Goal: Task Accomplishment & Management: Manage account settings

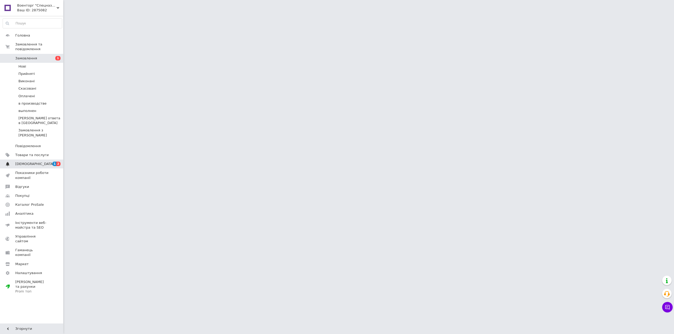
click at [28, 162] on span "[DEMOGRAPHIC_DATA]" at bounding box center [34, 164] width 39 height 5
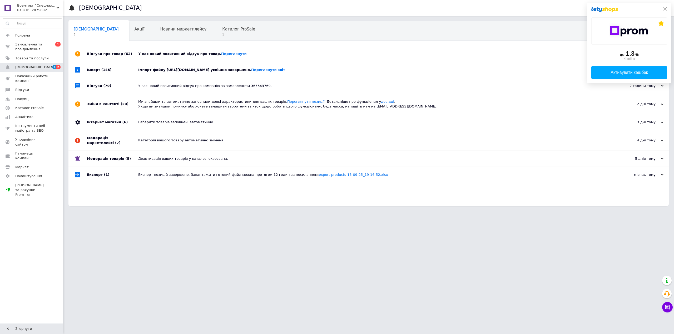
click at [206, 51] on div "У вас новий позитивний відгук про товар. [GEOGRAPHIC_DATA]" at bounding box center [374, 54] width 472 height 16
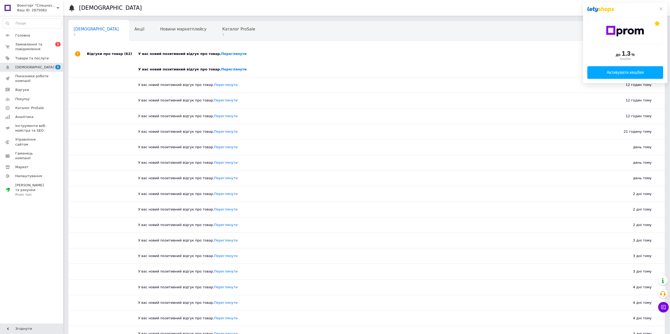
click at [206, 51] on div "У вас новий позитивний відгук про товар. Переглянути" at bounding box center [372, 54] width 468 height 16
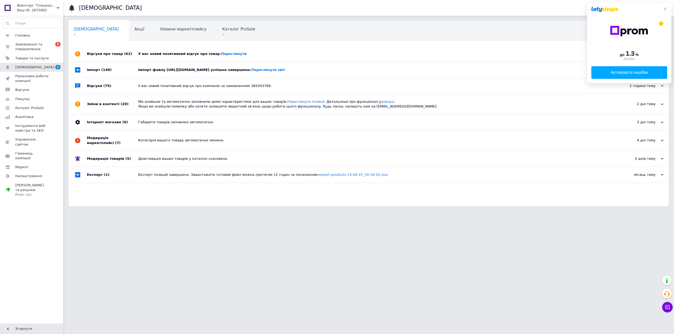
click at [193, 70] on div "Імпорт файлу https://tactic-shop.in.ua/content/export/5cab6ba7bc7076cabda2cb6c3…" at bounding box center [374, 70] width 472 height 5
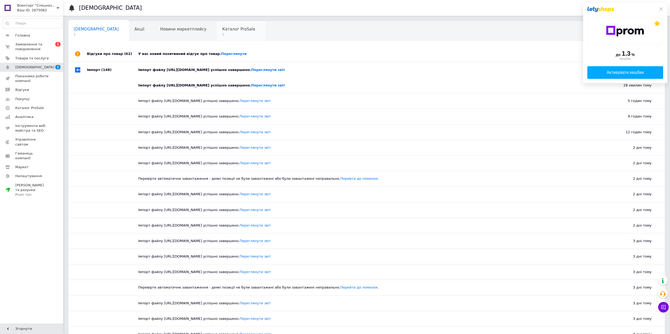
click at [222, 31] on span "Каталог ProSale" at bounding box center [238, 29] width 33 height 5
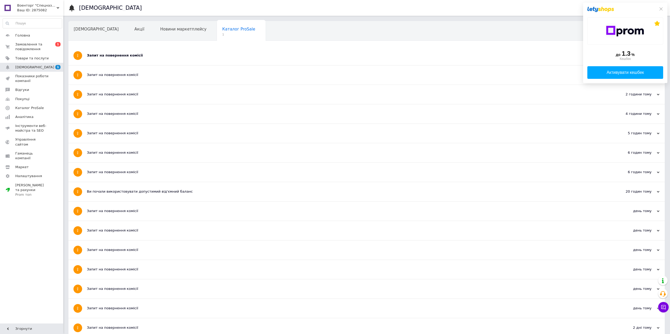
click at [158, 54] on div "Запит на повернення комісії" at bounding box center [347, 55] width 520 height 5
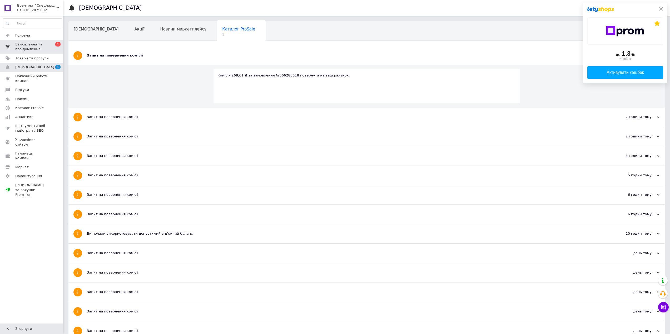
click at [53, 46] on span "0 1" at bounding box center [56, 46] width 14 height 9
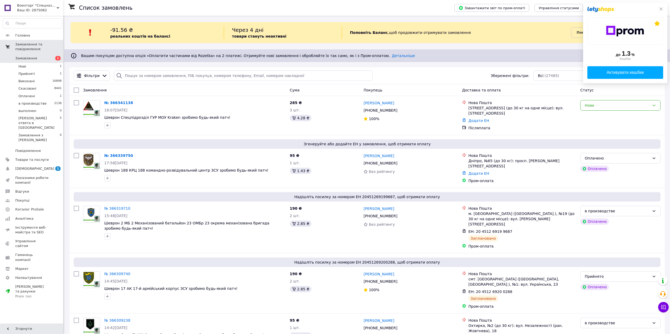
click at [659, 11] on div "до 1.3 % Кешбек Активувати кешбек" at bounding box center [625, 43] width 84 height 81
click at [642, 105] on div "Нове" at bounding box center [616, 106] width 65 height 6
click at [617, 116] on li "Прийнято" at bounding box center [620, 116] width 80 height 9
click at [32, 167] on span "[DEMOGRAPHIC_DATA]" at bounding box center [34, 169] width 39 height 5
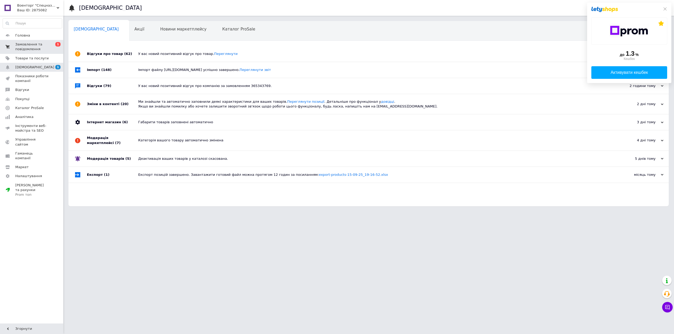
click at [182, 53] on div "У вас новий позитивний відгук про товар. Переглянути" at bounding box center [374, 54] width 472 height 5
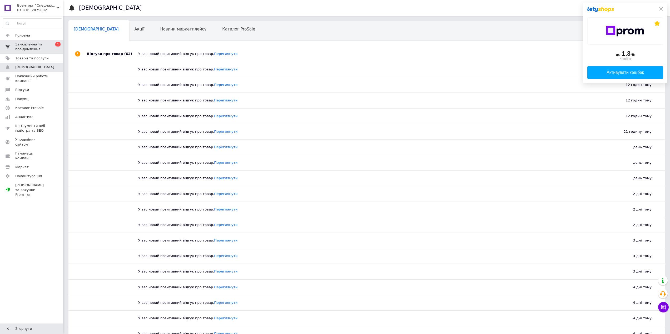
click at [182, 53] on div "У вас новий позитивний відгук про товар. Переглянути" at bounding box center [372, 54] width 468 height 5
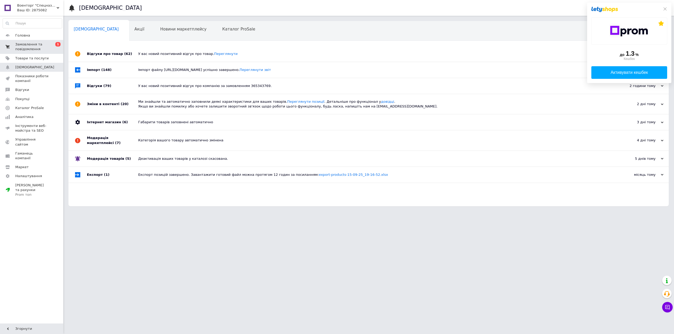
click at [31, 45] on span "Замовлення та повідомлення" at bounding box center [31, 46] width 33 height 9
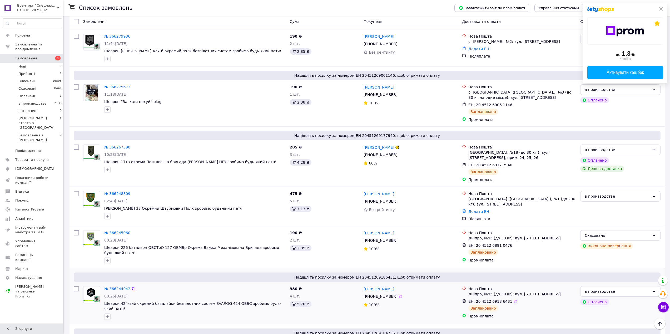
scroll to position [799, 0]
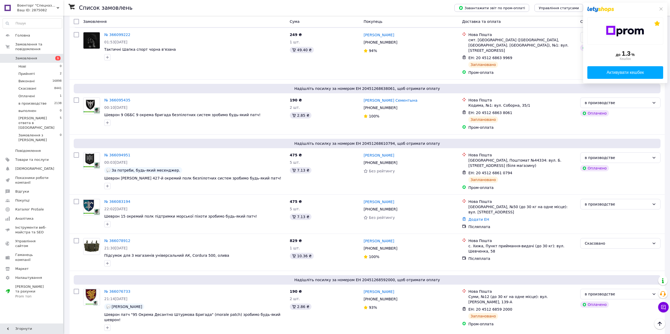
scroll to position [737, 0]
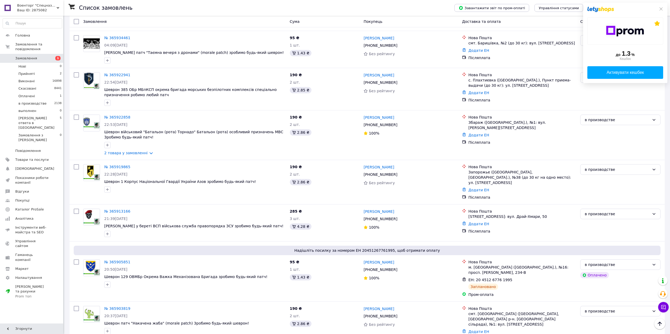
scroll to position [751, 0]
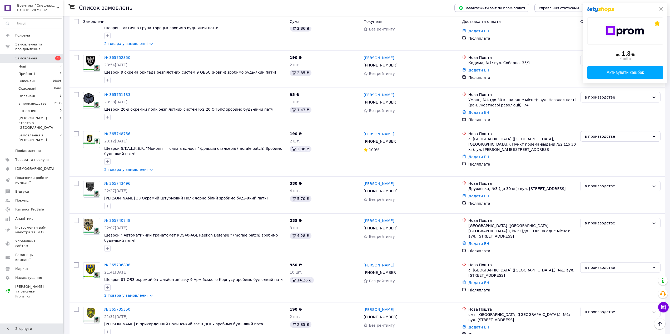
scroll to position [684, 0]
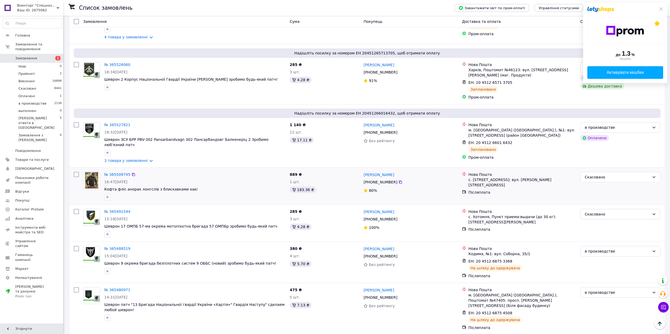
scroll to position [716, 0]
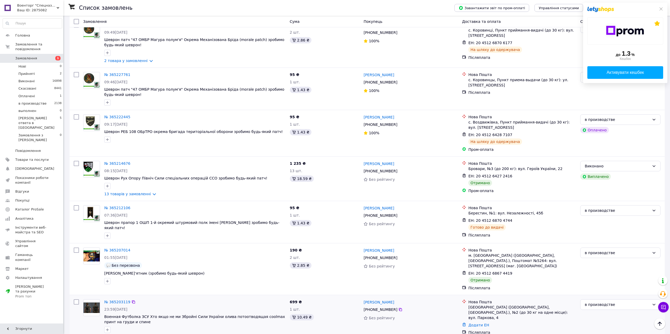
scroll to position [651, 0]
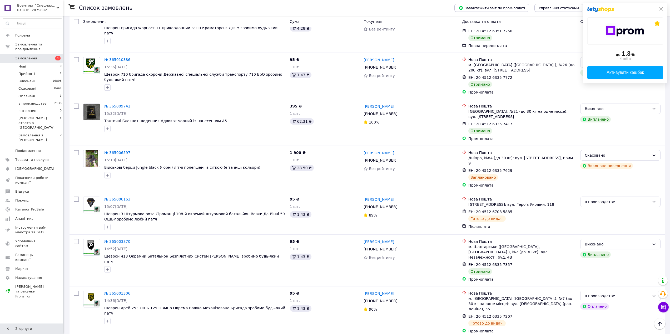
scroll to position [579, 0]
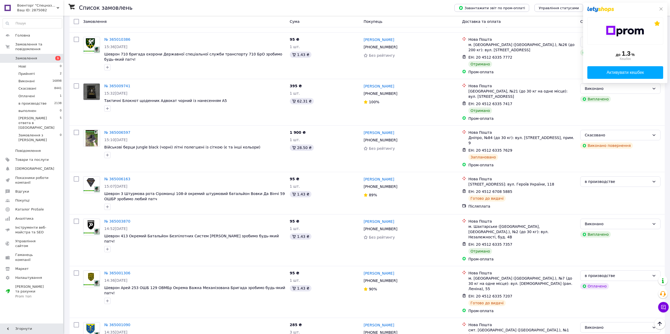
click at [659, 10] on icon at bounding box center [661, 9] width 4 height 4
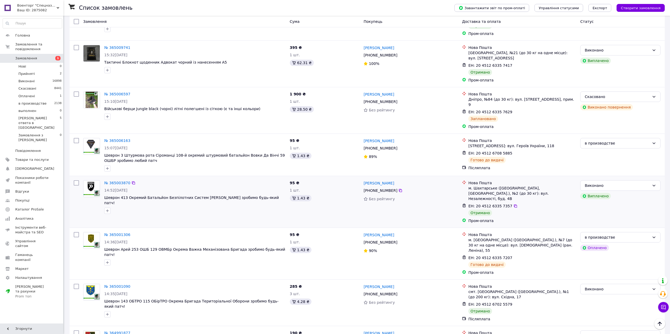
scroll to position [677, 0]
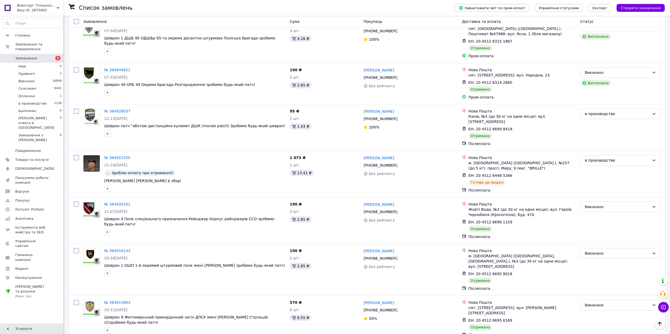
scroll to position [537, 0]
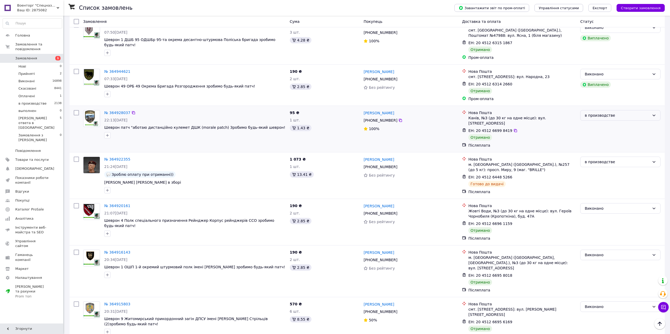
click at [612, 113] on div "в производстве" at bounding box center [616, 116] width 65 height 6
click at [599, 118] on li "Виконано" at bounding box center [620, 116] width 80 height 9
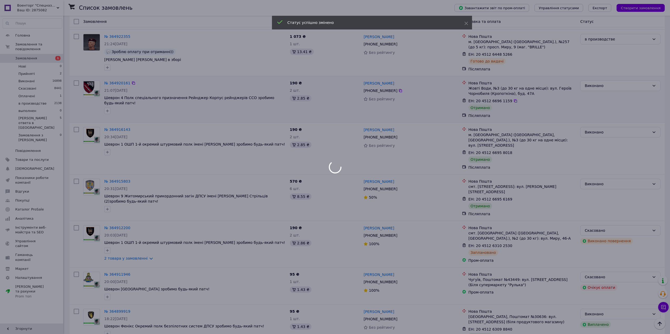
scroll to position [669, 0]
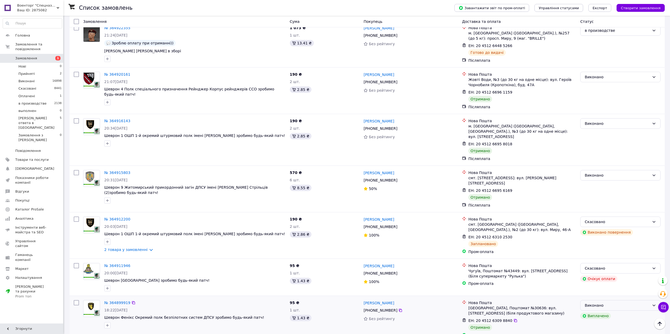
click at [616, 303] on div "Виконано" at bounding box center [616, 306] width 65 height 6
click at [566, 333] on div "Пром-оплата" at bounding box center [522, 335] width 108 height 5
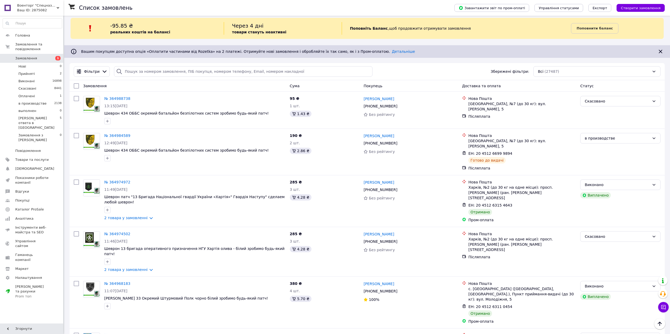
scroll to position [0, 0]
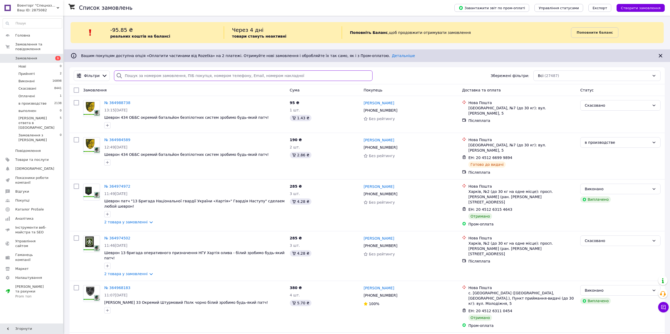
click at [154, 77] on input "search" at bounding box center [243, 76] width 258 height 11
paste input "365001306"
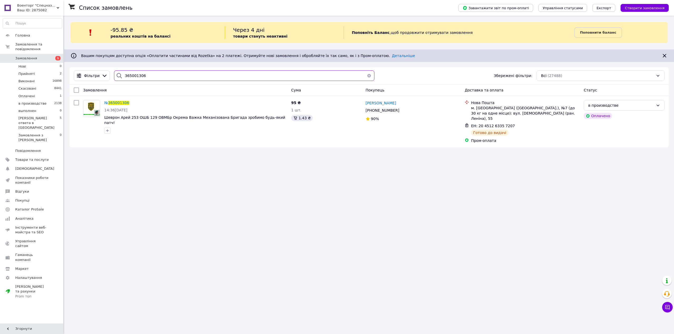
drag, startPoint x: 154, startPoint y: 75, endPoint x: 113, endPoint y: 74, distance: 41.6
click at [114, 74] on div "365001306" at bounding box center [244, 76] width 260 height 11
paste input "21467"
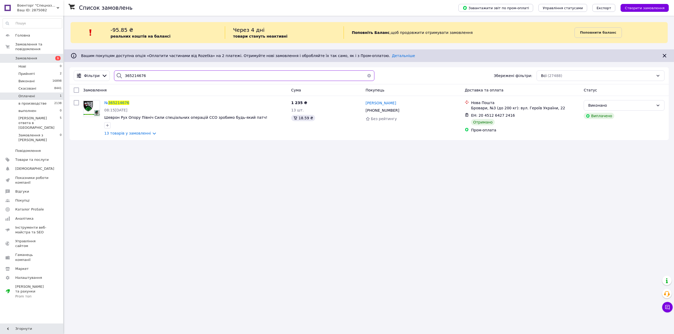
type input "365214676"
click at [52, 93] on li "Оплачені 1" at bounding box center [32, 96] width 65 height 7
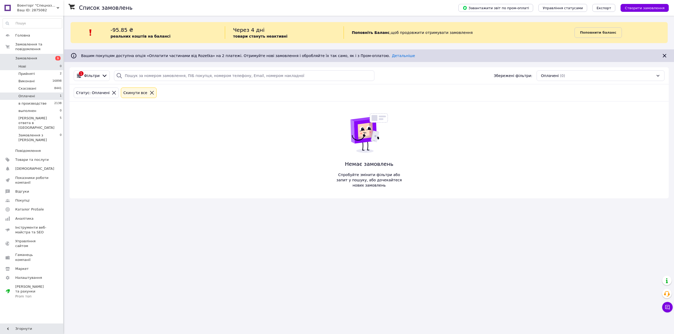
click at [49, 65] on li "Нові 0" at bounding box center [32, 66] width 65 height 7
click at [140, 91] on icon at bounding box center [142, 93] width 5 height 5
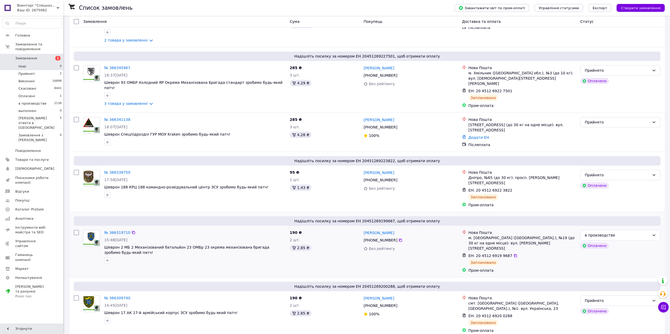
scroll to position [184, 0]
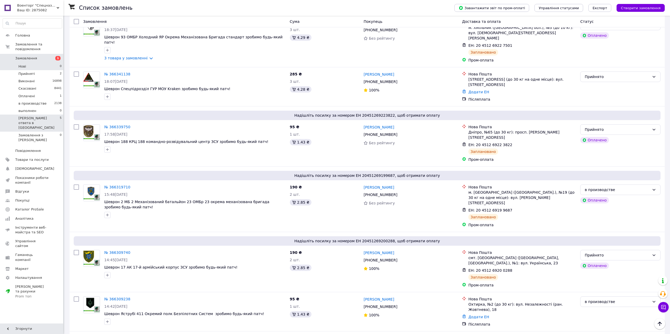
click at [47, 116] on span "[PERSON_NAME] ответа в [GEOGRAPHIC_DATA]" at bounding box center [38, 123] width 41 height 14
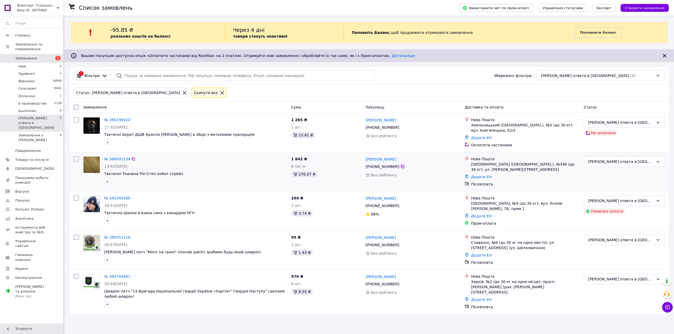
click at [400, 166] on icon at bounding box center [402, 167] width 4 height 4
click at [615, 161] on div "[PERSON_NAME] ответа в [GEOGRAPHIC_DATA]" at bounding box center [621, 162] width 66 height 6
click at [603, 192] on li "Скасовано" at bounding box center [624, 192] width 80 height 9
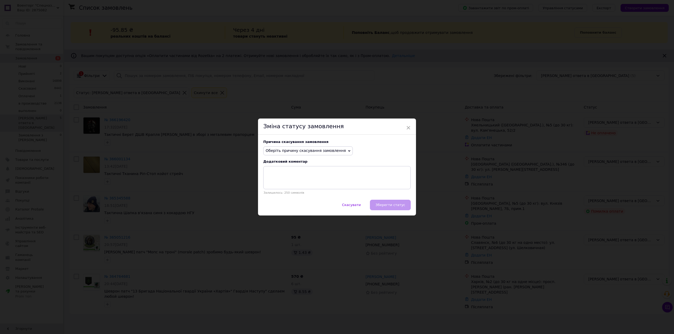
click at [312, 153] on span "Оберіть причину скасування замовлення" at bounding box center [306, 151] width 80 height 4
click at [297, 200] on li "Не вдається додзвонитися" at bounding box center [307, 198] width 89 height 7
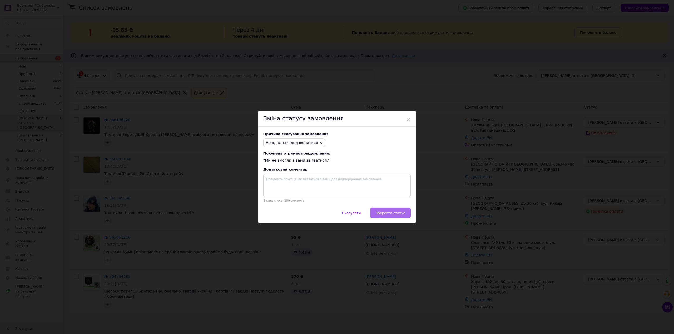
click at [404, 213] on button "Зберегти статус" at bounding box center [390, 213] width 41 height 11
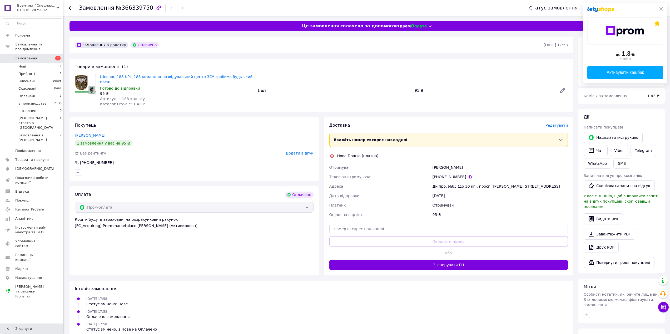
click at [555, 123] on span "Редагувати" at bounding box center [556, 125] width 22 height 4
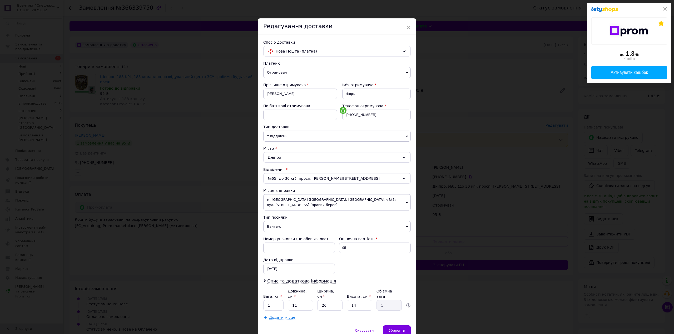
click at [270, 228] on span "Вантаж" at bounding box center [336, 226] width 147 height 11
click at [276, 236] on li "Документи" at bounding box center [336, 237] width 147 height 8
click at [282, 269] on div "[DATE] < 2025 > < Октябрь > Пн Вт Ср Чт Пт Сб Вс 29 30 1 2 3 4 5 6 7 8 9 10 11 …" at bounding box center [299, 269] width 72 height 11
click at [325, 332] on link "18" at bounding box center [324, 328] width 10 height 11
type input "[DATE]"
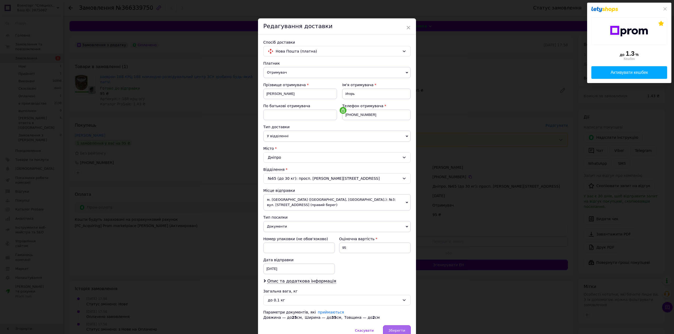
click at [391, 332] on span "Зберегти" at bounding box center [396, 331] width 17 height 4
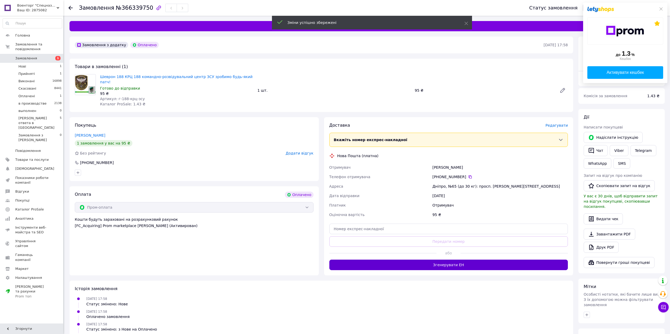
click at [453, 261] on button "Згенерувати ЕН" at bounding box center [448, 265] width 239 height 11
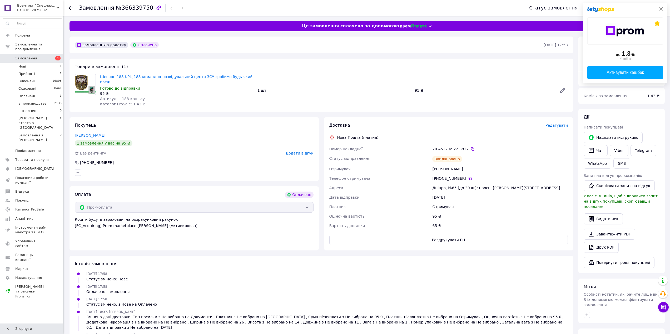
click at [661, 11] on div "до 1.3 % Кешбек Активувати кешбек" at bounding box center [625, 43] width 84 height 81
drag, startPoint x: 661, startPoint y: 8, endPoint x: 657, endPoint y: 11, distance: 5.3
click at [661, 8] on icon at bounding box center [661, 9] width 4 height 4
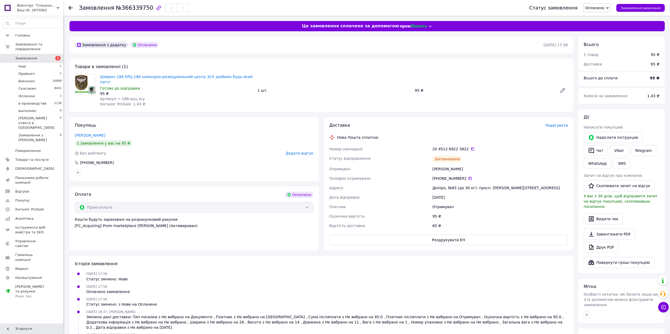
click at [603, 8] on span "Оплачено" at bounding box center [594, 8] width 19 height 4
click at [602, 18] on li "Прийнято" at bounding box center [626, 18] width 87 height 8
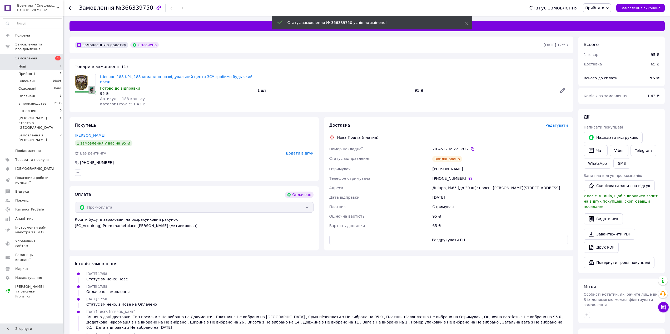
click at [48, 63] on li "Нові 1" at bounding box center [32, 66] width 65 height 7
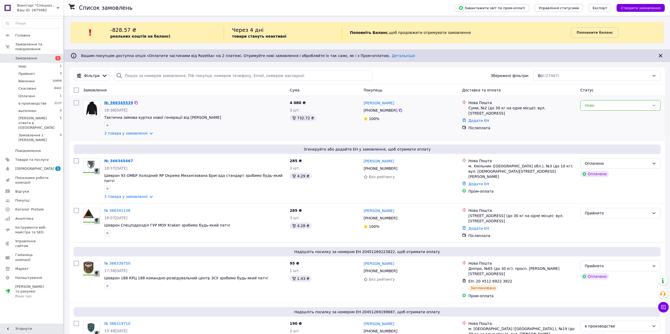
click at [121, 103] on link "№ 366345539" at bounding box center [118, 103] width 29 height 4
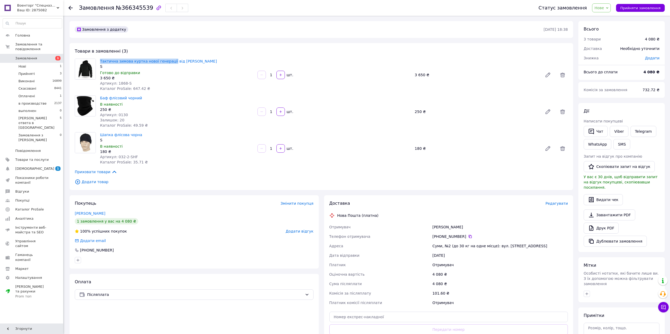
drag, startPoint x: 98, startPoint y: 61, endPoint x: 168, endPoint y: 57, distance: 70.4
click at [168, 57] on div "Товари в замовленні (3) Тактична зимова куртка нової генерації від бренду YINRE…" at bounding box center [320, 116] width 503 height 147
drag, startPoint x: 207, startPoint y: 59, endPoint x: 188, endPoint y: 61, distance: 19.6
click at [188, 61] on span "Тактична зимова куртка нової генерації від [PERSON_NAME]" at bounding box center [176, 61] width 153 height 5
copy link "YINREN"
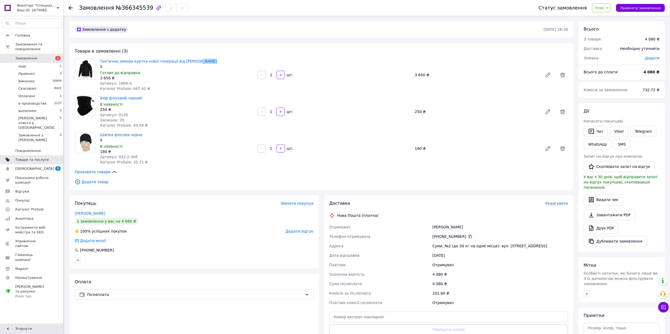
click at [40, 158] on span "Товари та послуги" at bounding box center [31, 160] width 33 height 5
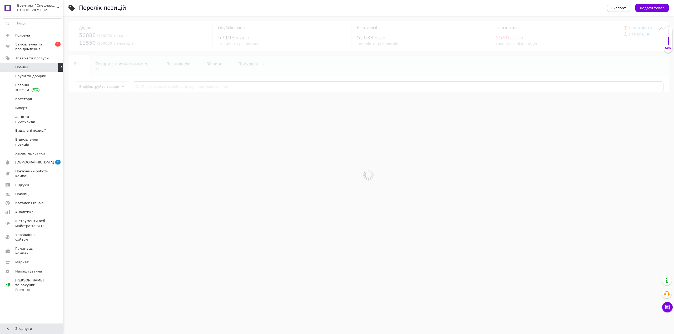
click at [147, 86] on input "text" at bounding box center [398, 87] width 531 height 11
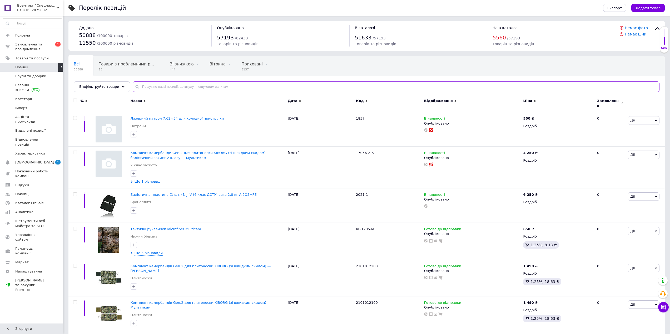
click at [149, 87] on input "text" at bounding box center [396, 87] width 527 height 11
paste input "YINREN"
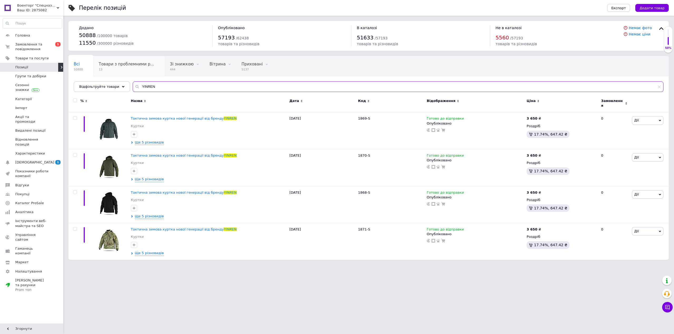
type input "YINREN"
drag, startPoint x: 358, startPoint y: 189, endPoint x: 369, endPoint y: 192, distance: 11.7
click at [369, 192] on div "1868-S" at bounding box center [391, 204] width 69 height 37
copy span "1868-S"
click at [74, 101] on input "checkbox" at bounding box center [74, 100] width 3 height 3
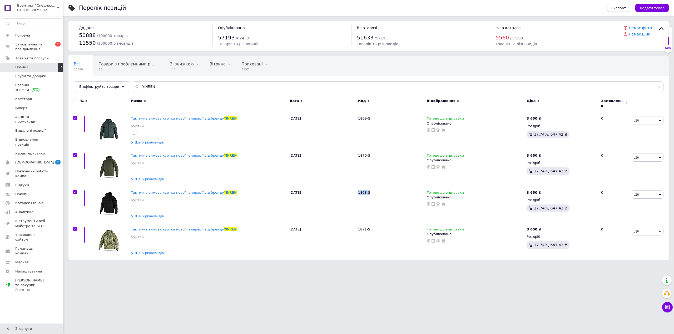
checkbox input "true"
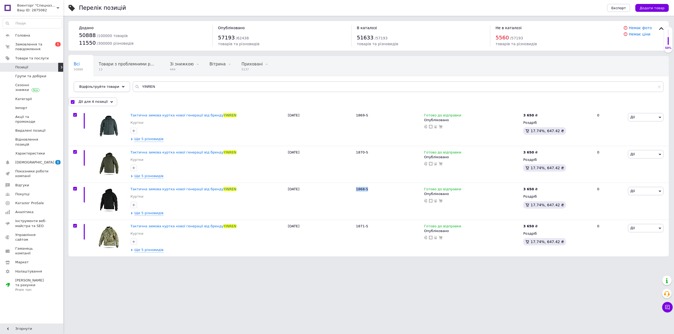
click at [108, 86] on span "Відфільтруйте товари" at bounding box center [99, 87] width 40 height 4
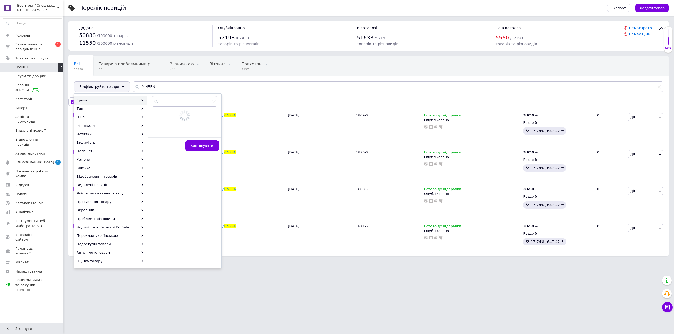
click at [196, 262] on html "Военторг "Спецназ" - лучший украинский военторг - производитель! Ваш ID: 287508…" at bounding box center [337, 131] width 674 height 262
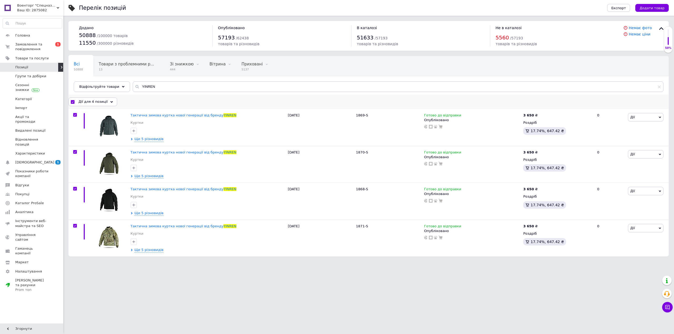
click at [97, 103] on span "Дії для 4 позиції" at bounding box center [92, 101] width 29 height 5
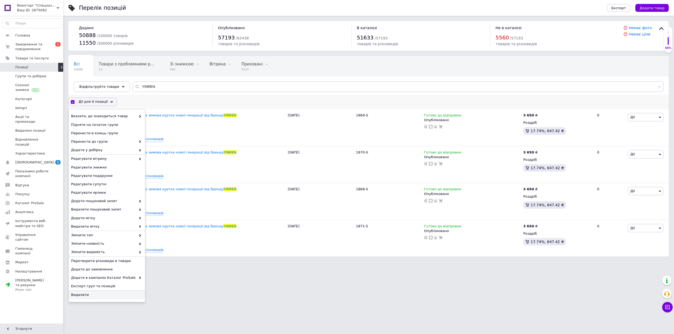
click at [105, 297] on span "Видалити" at bounding box center [106, 295] width 70 height 5
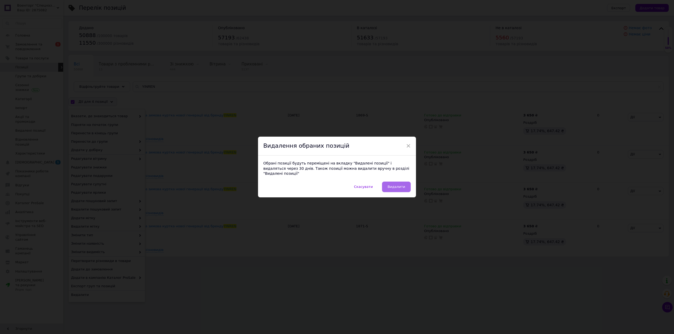
click at [398, 182] on button "Видалити" at bounding box center [396, 187] width 29 height 11
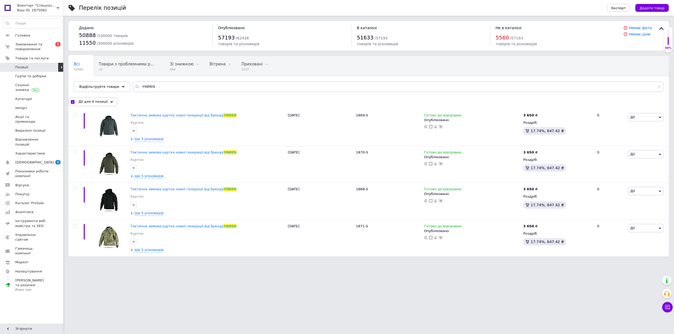
checkbox input "false"
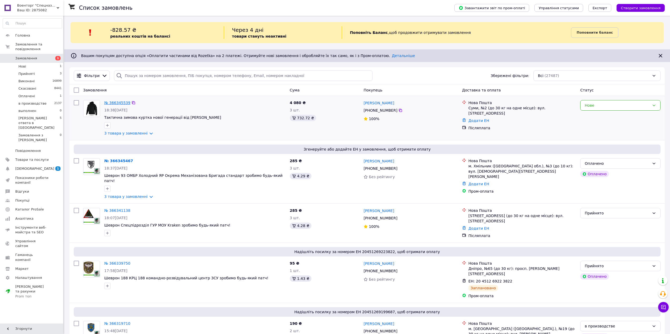
click at [117, 104] on link "№ 366345539" at bounding box center [117, 103] width 26 height 4
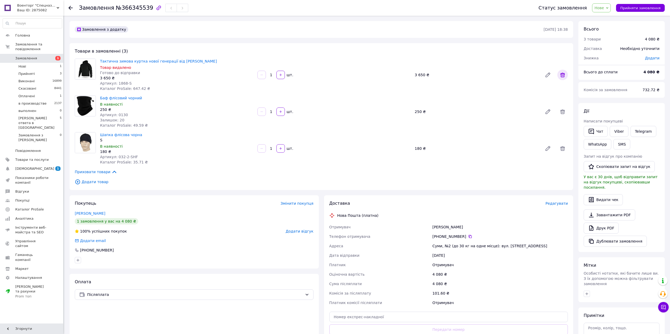
click at [565, 75] on icon at bounding box center [562, 75] width 6 height 6
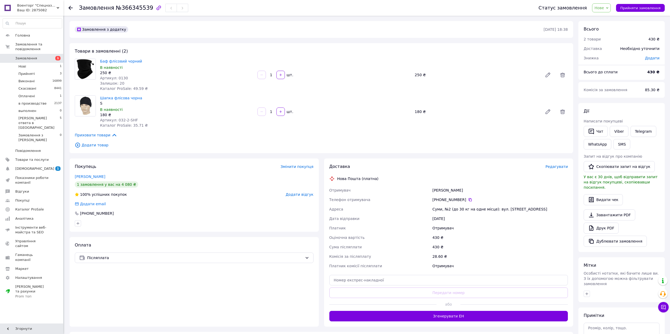
click at [604, 8] on span "Нове" at bounding box center [598, 8] width 9 height 4
click at [614, 34] on li "Скасовано" at bounding box center [635, 34] width 87 height 8
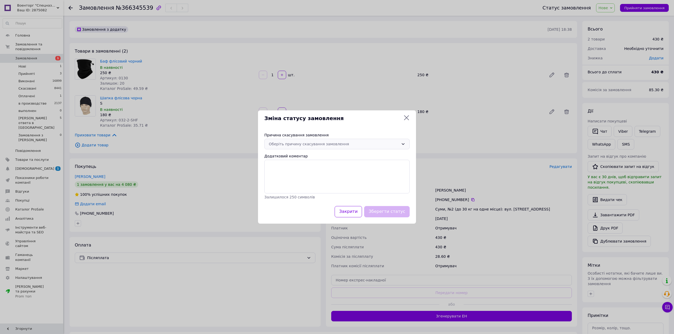
click at [333, 145] on div "Оберіть причину скасування замовлення" at bounding box center [334, 144] width 130 height 6
click at [327, 157] on li "Немає в наявності" at bounding box center [336, 155] width 145 height 9
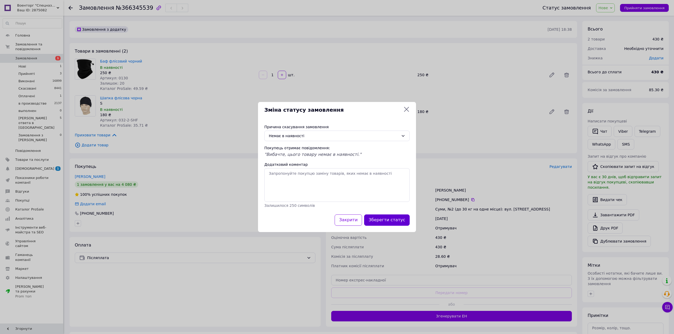
click at [387, 220] on button "Зберегти статус" at bounding box center [387, 220] width 46 height 11
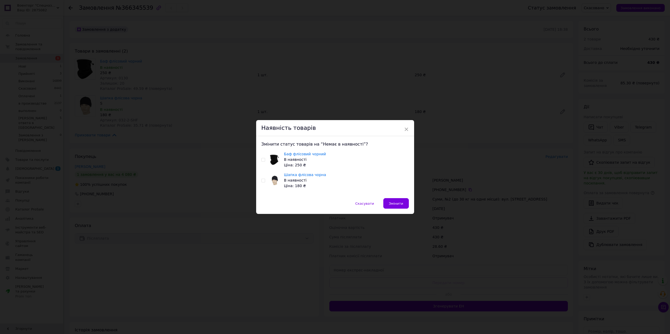
click at [264, 159] on input "checkbox" at bounding box center [262, 159] width 3 height 3
checkbox input "true"
drag, startPoint x: 262, startPoint y: 179, endPoint x: 346, endPoint y: 195, distance: 85.5
click at [263, 179] on input "checkbox" at bounding box center [262, 180] width 3 height 3
checkbox input "true"
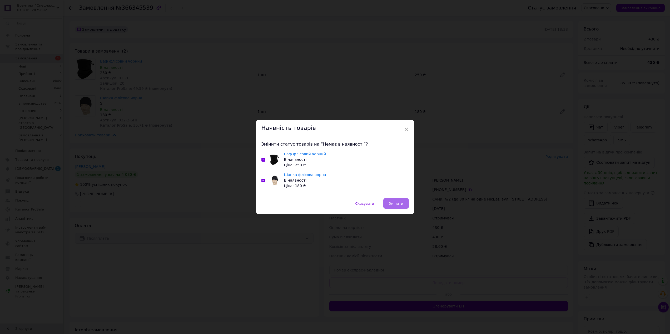
click at [396, 204] on span "Змінити" at bounding box center [396, 204] width 14 height 4
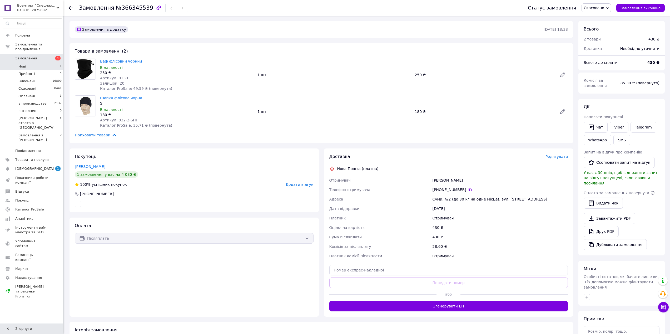
click at [21, 64] on li "Нові 1" at bounding box center [32, 66] width 65 height 7
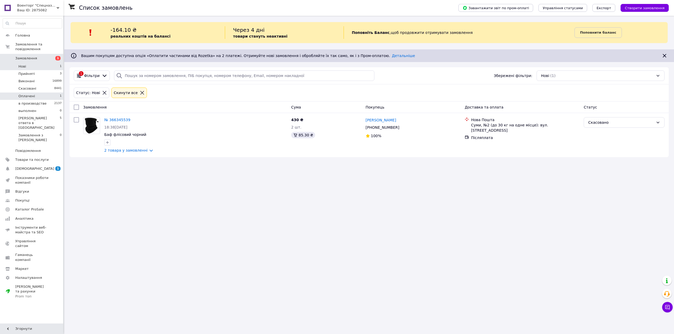
click at [43, 93] on li "Оплачені 1" at bounding box center [32, 96] width 65 height 7
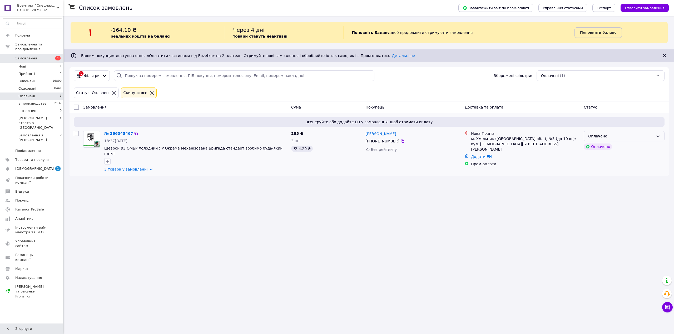
click at [624, 136] on div "Оплачено" at bounding box center [621, 136] width 66 height 6
click at [123, 134] on link "№ 366345467" at bounding box center [118, 134] width 29 height 4
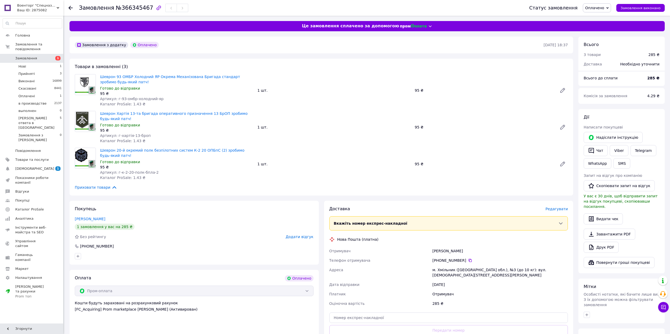
click at [554, 211] on span "Редагувати" at bounding box center [556, 209] width 22 height 4
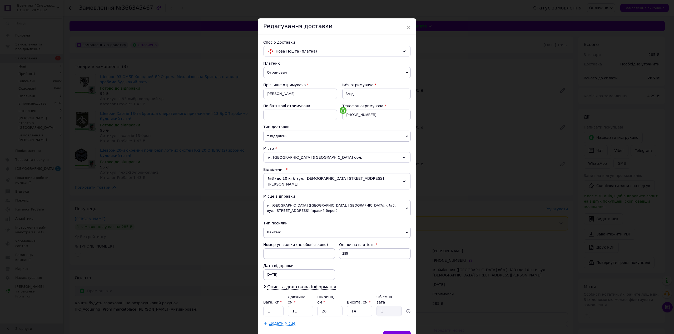
click at [287, 227] on span "Вантаж" at bounding box center [336, 232] width 147 height 11
click at [293, 239] on li "Документи" at bounding box center [336, 243] width 147 height 8
click at [288, 270] on div "[DATE] < 2025 > < Октябрь > Пн Вт Ср Чт Пт Сб Вс 29 30 1 2 3 4 5 6 7 8 9 10 11 …" at bounding box center [299, 275] width 72 height 11
drag, startPoint x: 320, startPoint y: 331, endPoint x: 323, endPoint y: 328, distance: 3.4
click at [321, 330] on link "18" at bounding box center [324, 334] width 10 height 11
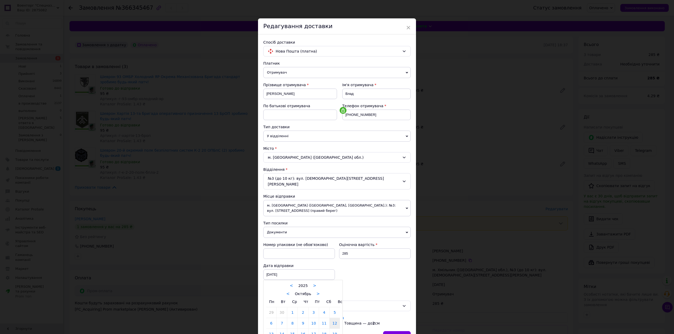
type input "[DATE]"
click at [393, 332] on div "Зберегти" at bounding box center [397, 337] width 28 height 11
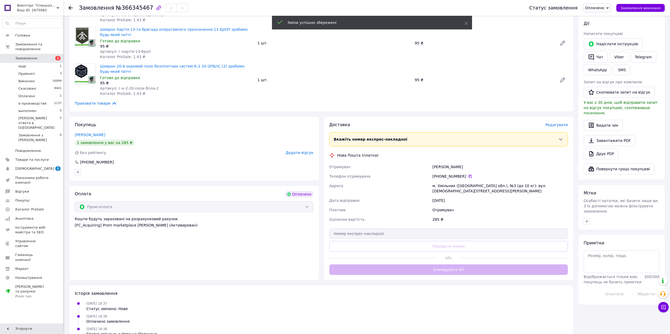
scroll to position [110, 0]
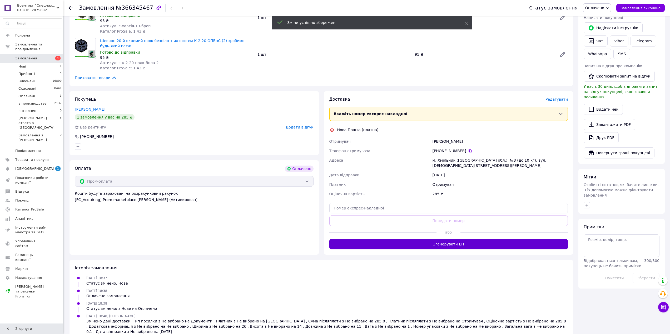
click at [460, 241] on button "Згенерувати ЕН" at bounding box center [448, 244] width 239 height 11
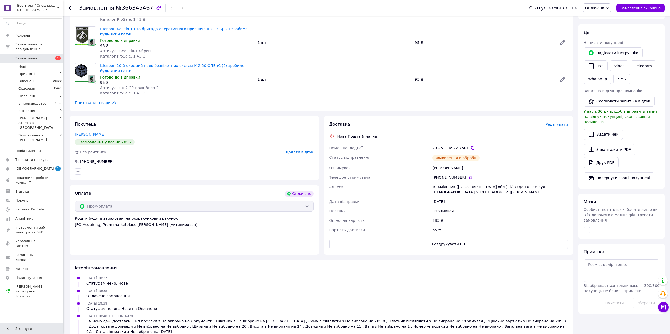
scroll to position [97, 0]
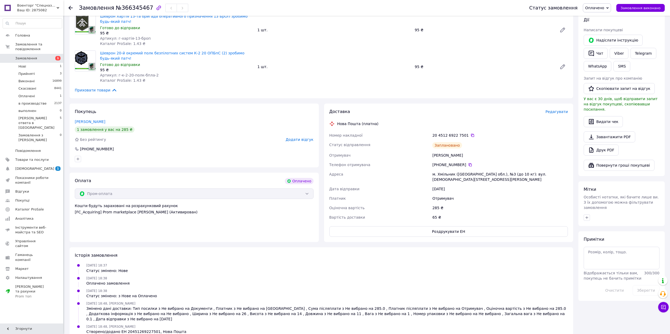
click at [604, 6] on span "Оплачено" at bounding box center [594, 8] width 19 height 4
click at [605, 19] on li "Прийнято" at bounding box center [626, 18] width 87 height 8
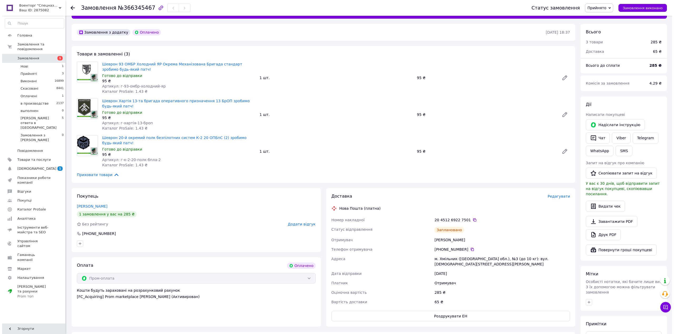
scroll to position [0, 0]
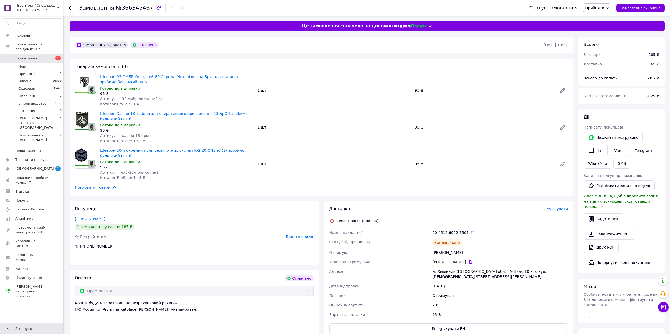
click at [26, 56] on span "Замовлення" at bounding box center [26, 58] width 22 height 5
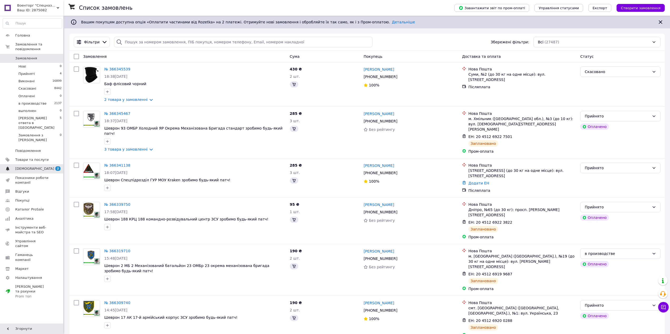
click at [33, 167] on span "[DEMOGRAPHIC_DATA]" at bounding box center [34, 169] width 39 height 5
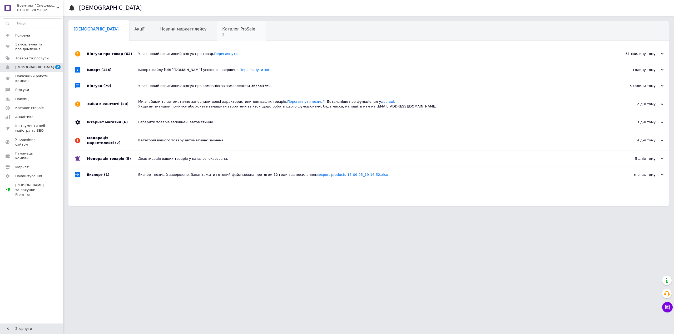
click at [222, 33] on span "2" at bounding box center [238, 35] width 33 height 4
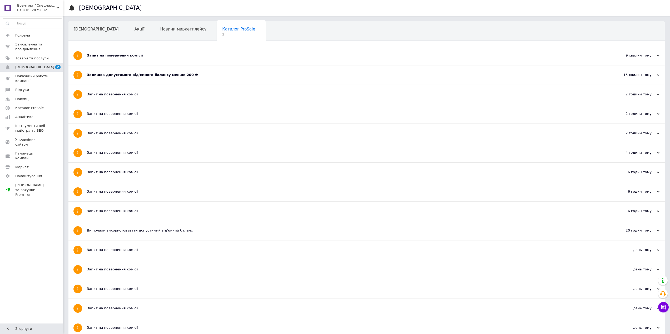
click at [128, 59] on div "Запит на повернення комісії" at bounding box center [347, 55] width 520 height 19
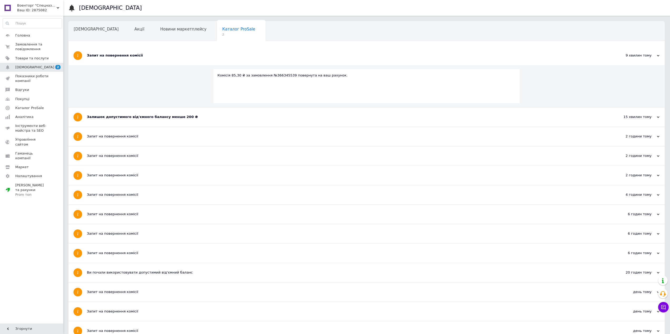
click at [137, 123] on div "Залишок допустимого від'ємного балансу менше 200 ₴" at bounding box center [347, 117] width 520 height 19
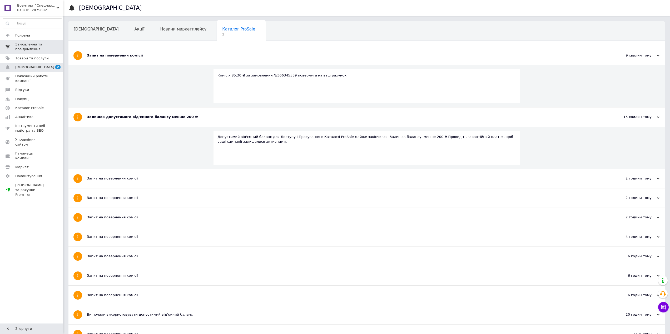
click at [34, 44] on span "Замовлення та повідомлення" at bounding box center [31, 46] width 33 height 9
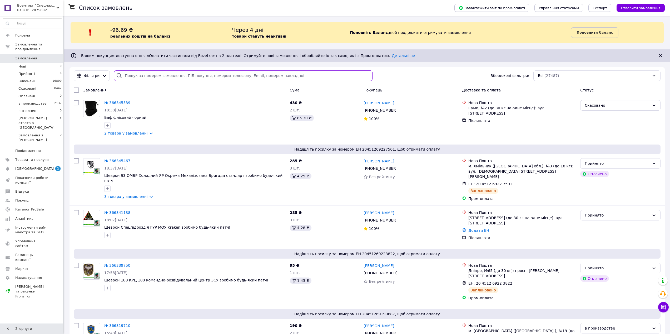
click at [189, 77] on input "search" at bounding box center [243, 76] width 258 height 11
paste input "364912200"
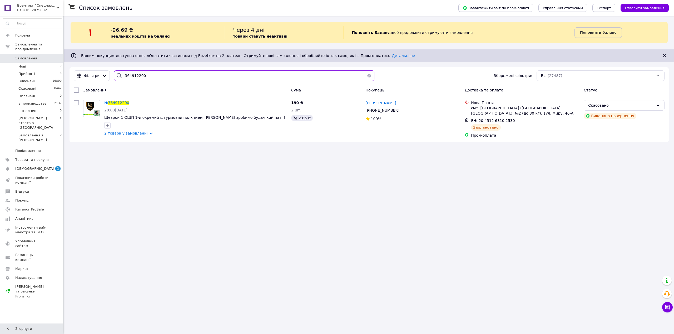
drag, startPoint x: 143, startPoint y: 74, endPoint x: 92, endPoint y: 67, distance: 52.2
click at [92, 67] on div "Список замовлень Завантажити звіт по пром-оплаті Управління статусами Експорт С…" at bounding box center [368, 82] width 609 height 132
paste input "899919"
type input "364899919"
